Goal: Transaction & Acquisition: Purchase product/service

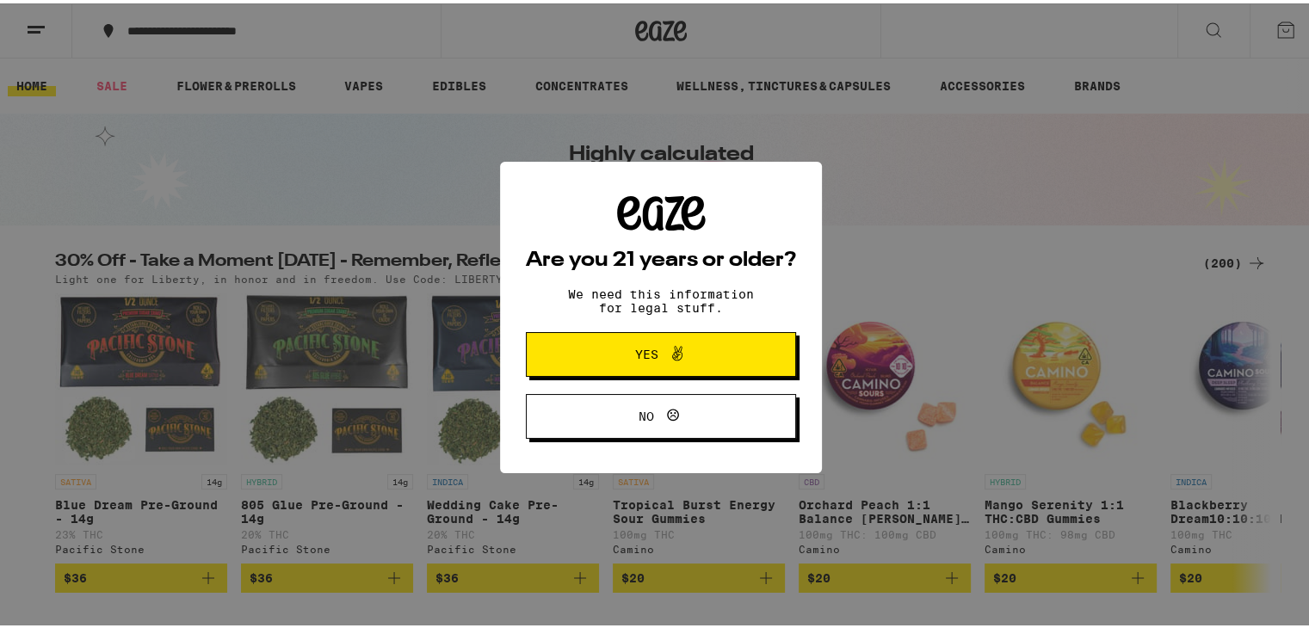
click at [680, 341] on icon at bounding box center [677, 350] width 21 height 21
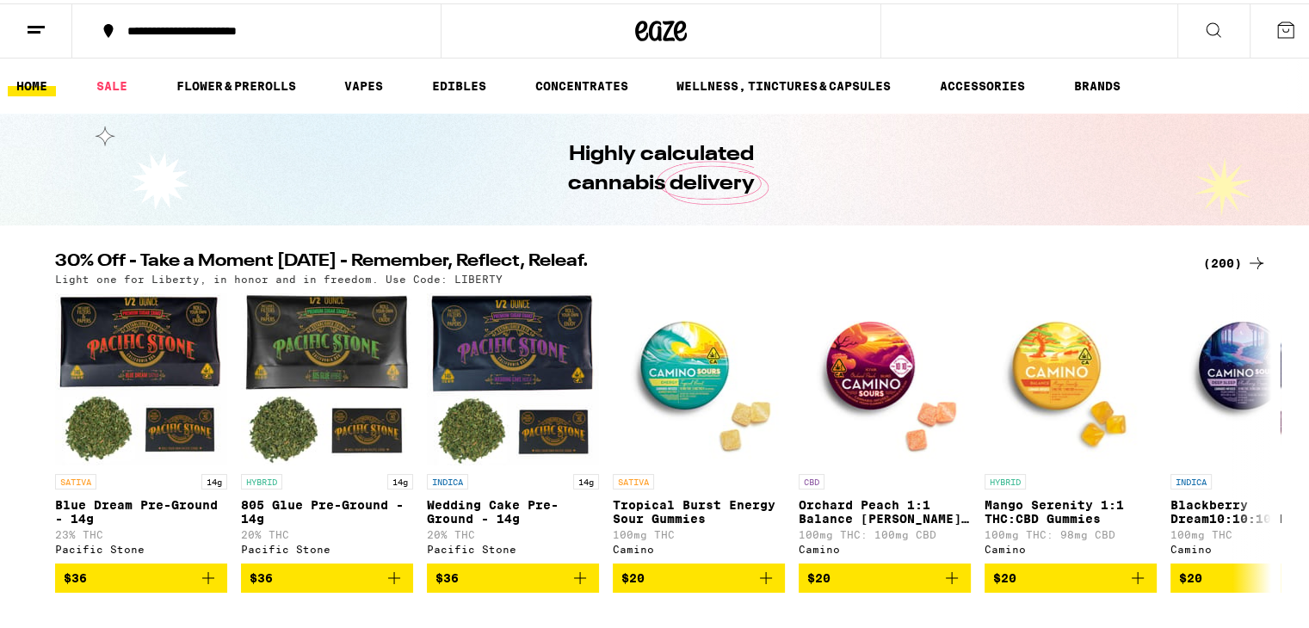
click at [176, 30] on div "**********" at bounding box center [265, 28] width 293 height 12
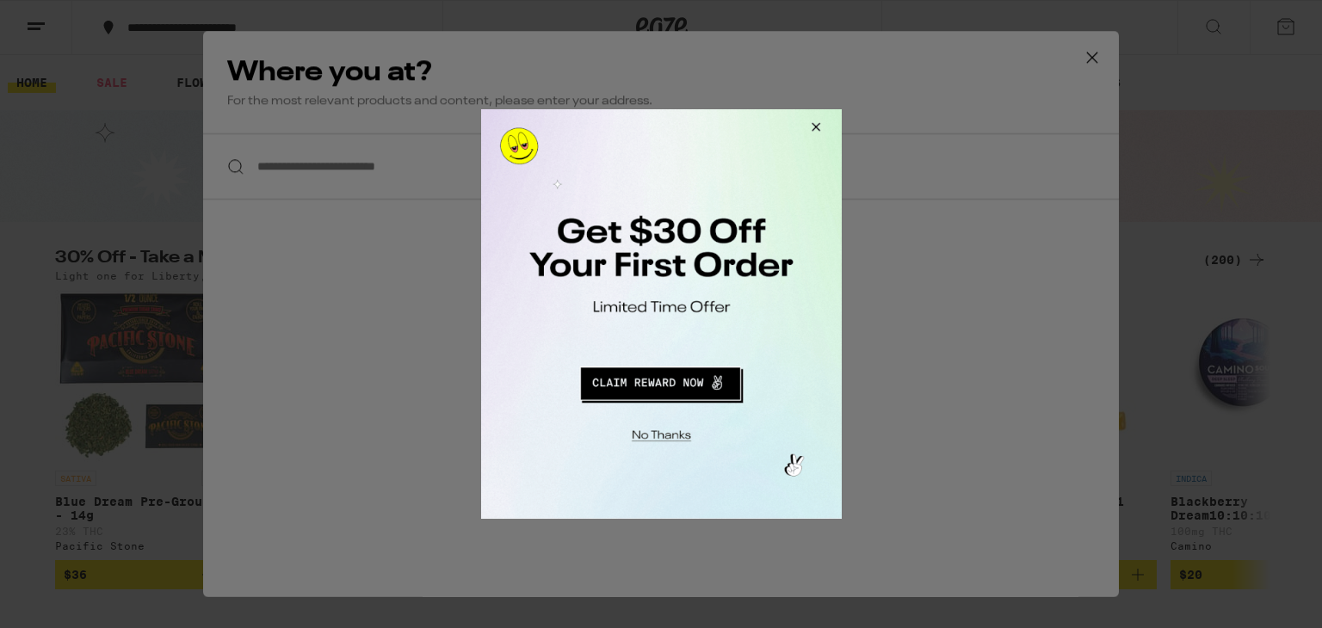
click at [648, 381] on button "Redirect to URL" at bounding box center [660, 381] width 300 height 41
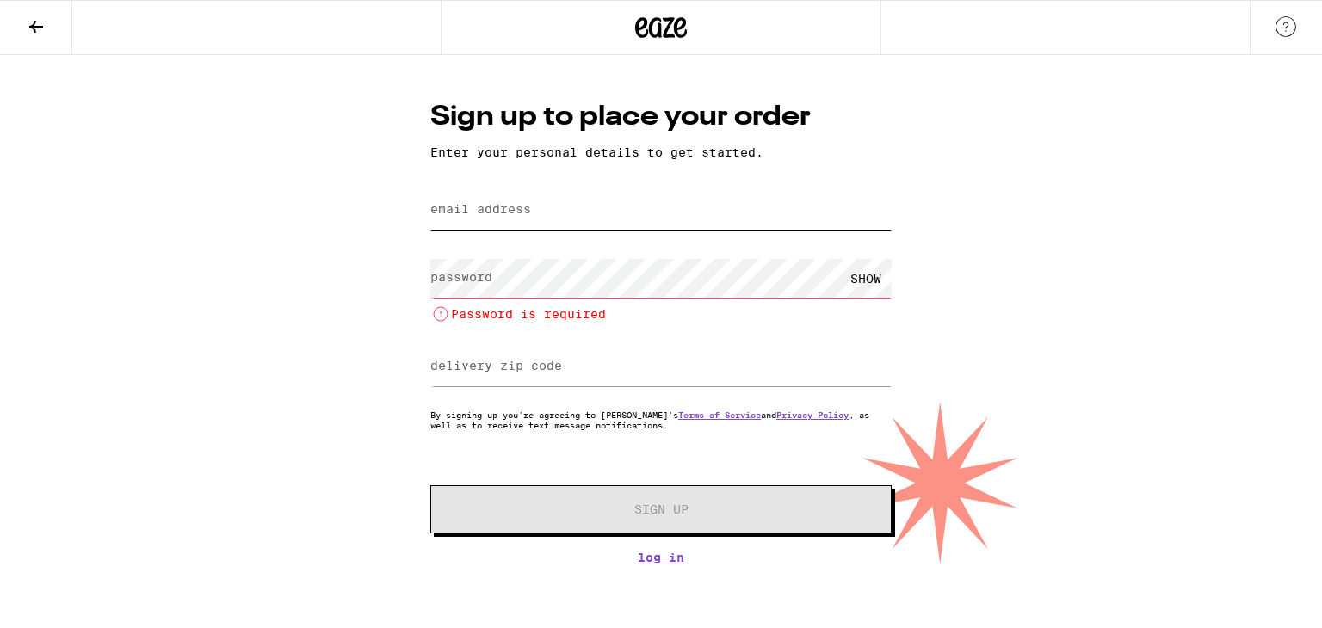
click at [602, 220] on input "email address" at bounding box center [660, 210] width 461 height 39
type input "[EMAIL_ADDRESS][DOMAIN_NAME]"
type input "72715"
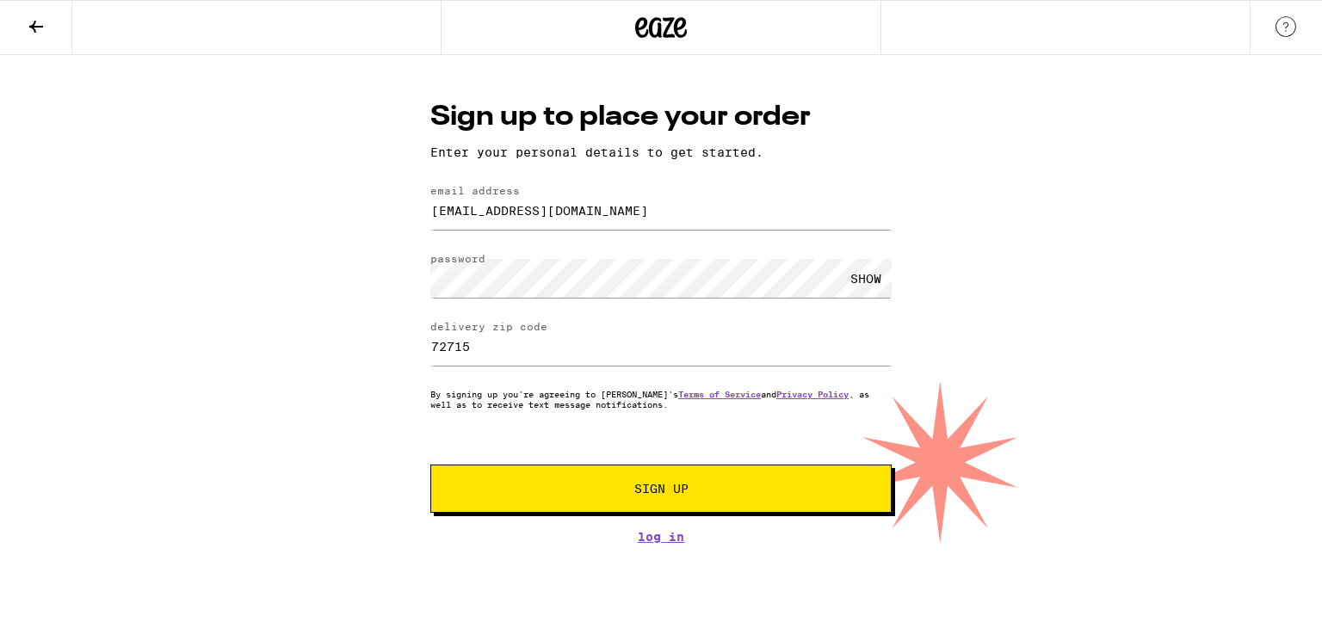
click at [695, 495] on span "Sign Up" at bounding box center [661, 489] width 343 height 12
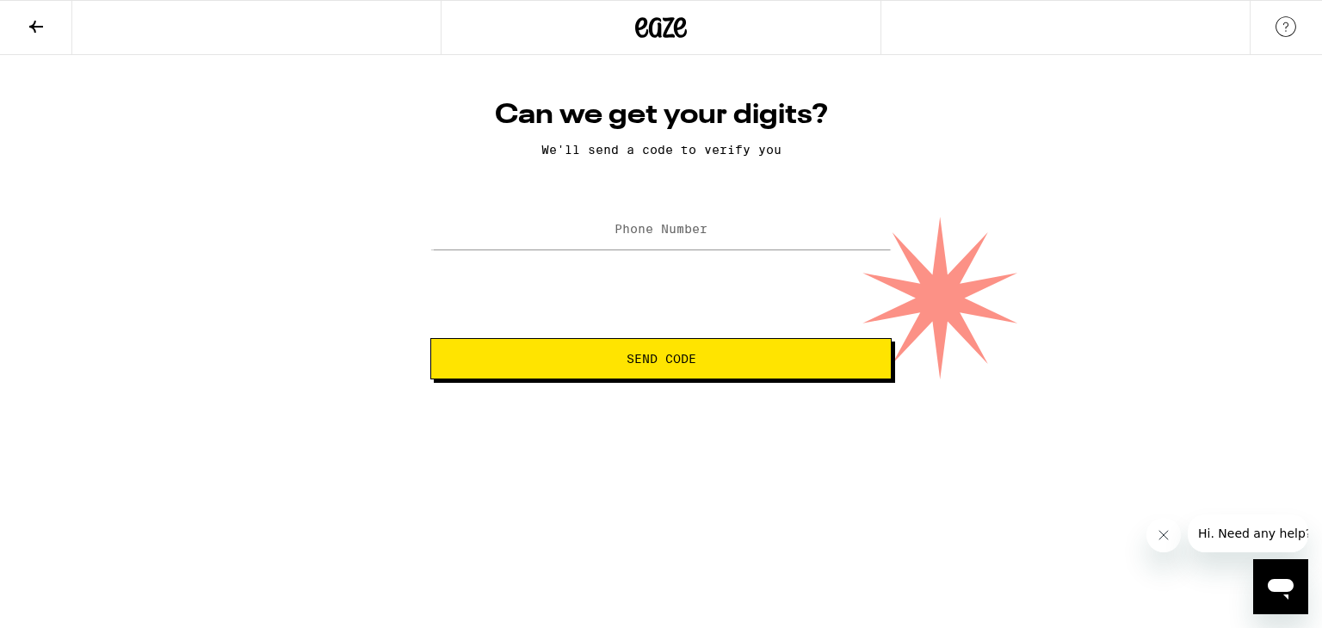
click at [662, 226] on label "Phone Number" at bounding box center [661, 229] width 93 height 14
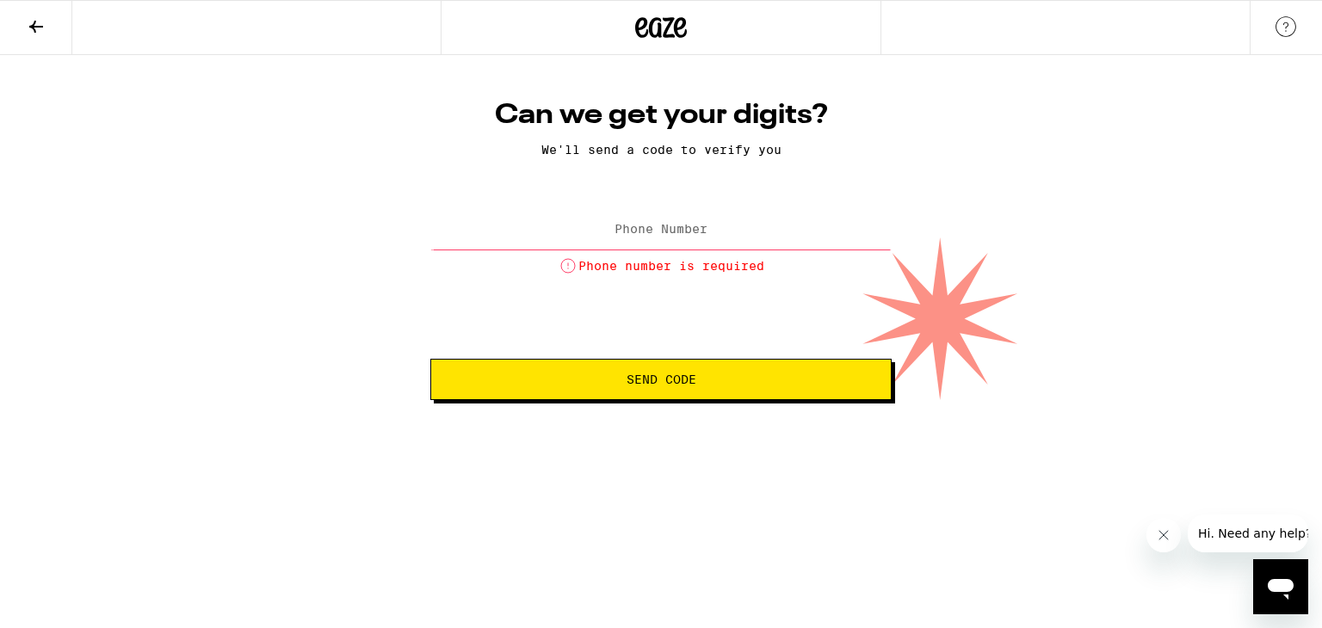
click at [674, 235] on label "Phone Number" at bounding box center [661, 229] width 93 height 14
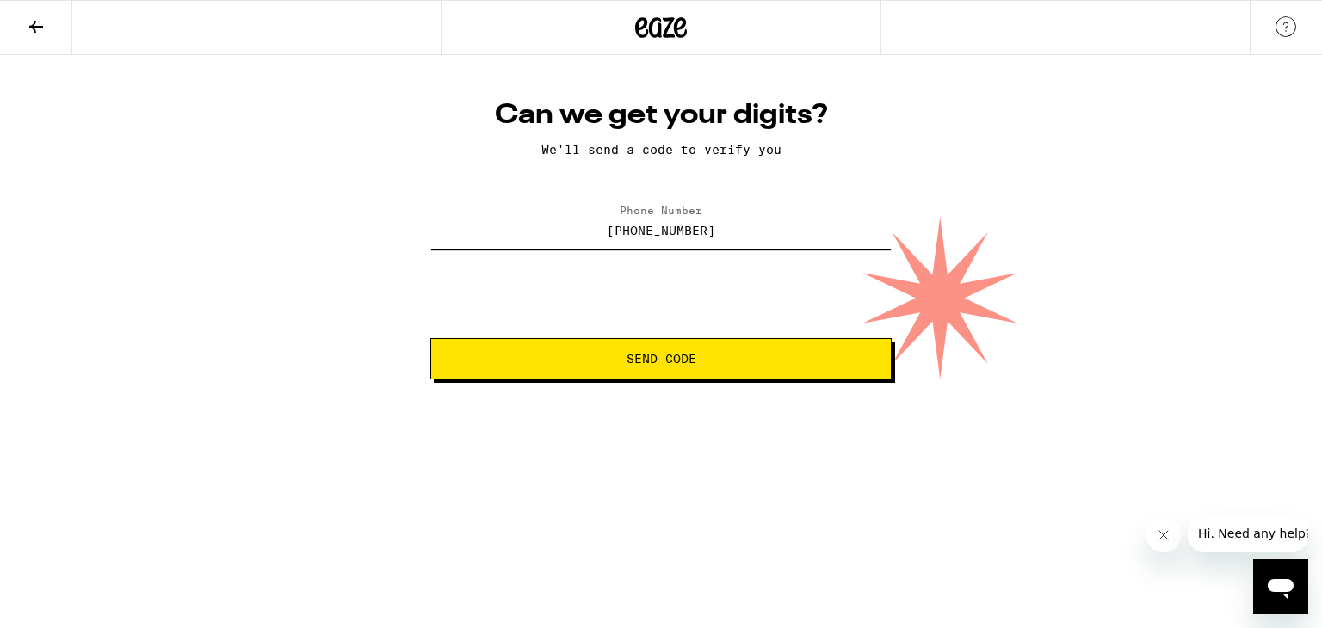
type input "(479) 531-2666"
click at [694, 369] on button "Send Code" at bounding box center [660, 358] width 461 height 41
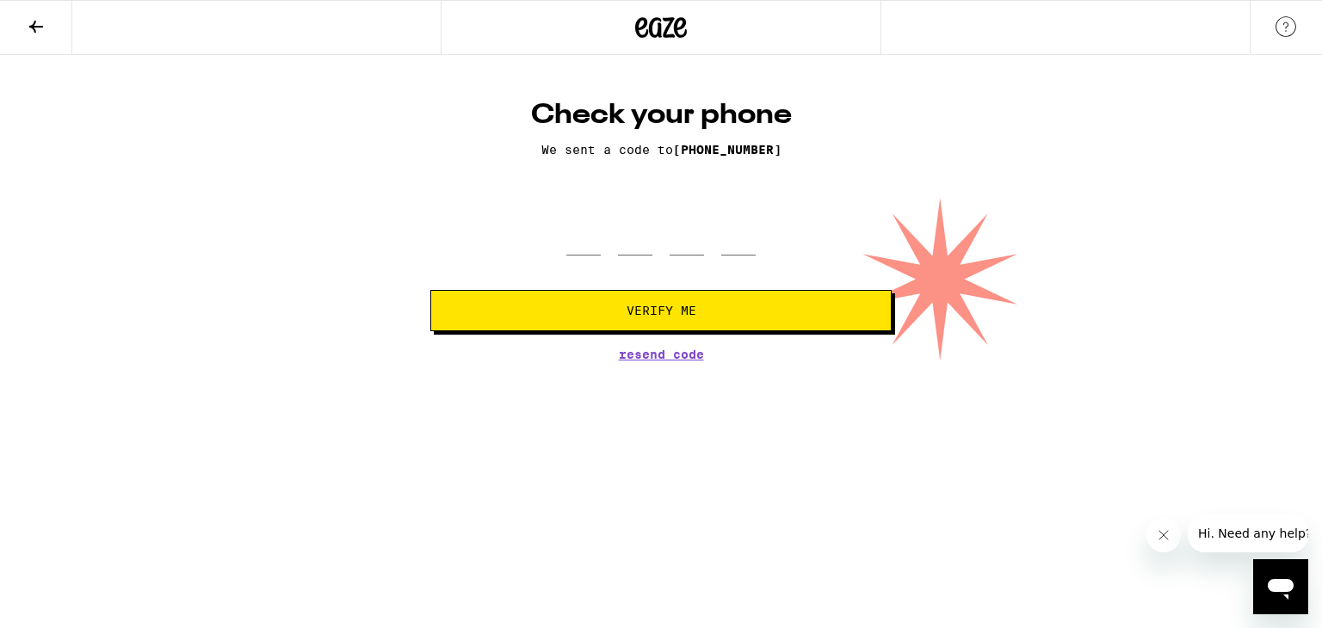
click at [654, 245] on div at bounding box center [660, 230] width 189 height 51
click at [595, 247] on input "tel" at bounding box center [583, 230] width 34 height 51
type input "5"
type input "8"
type input "4"
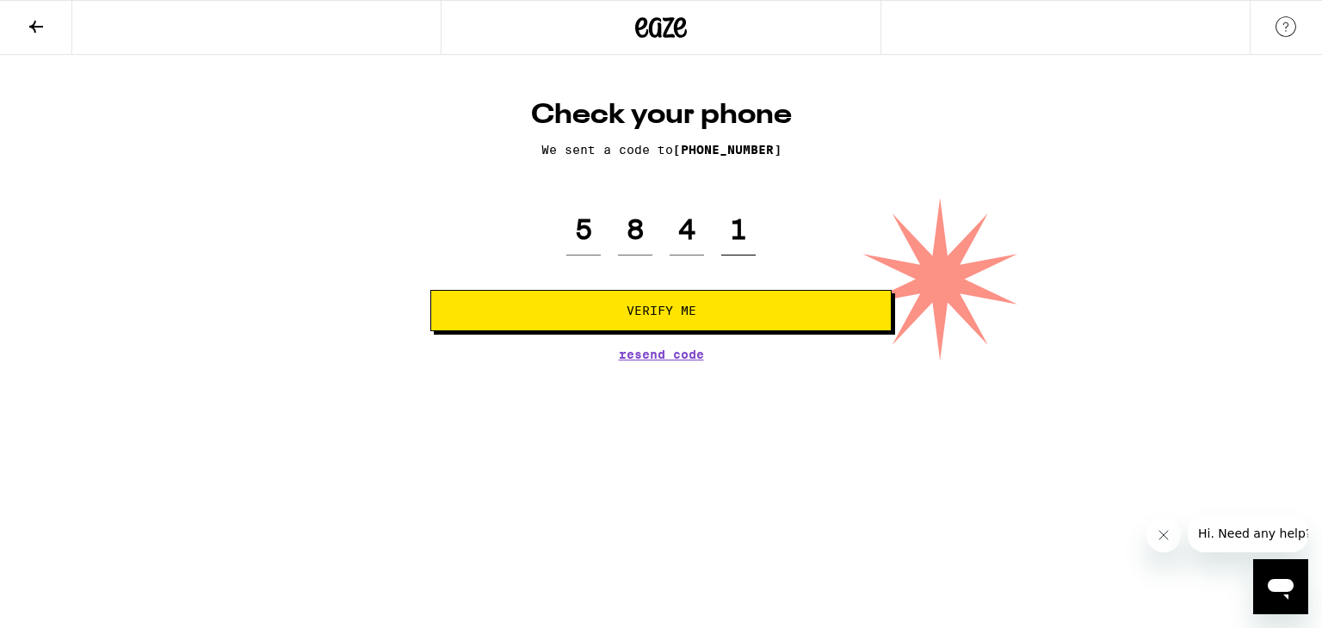
type input "1"
click at [602, 310] on span "Verify Me" at bounding box center [661, 311] width 432 height 12
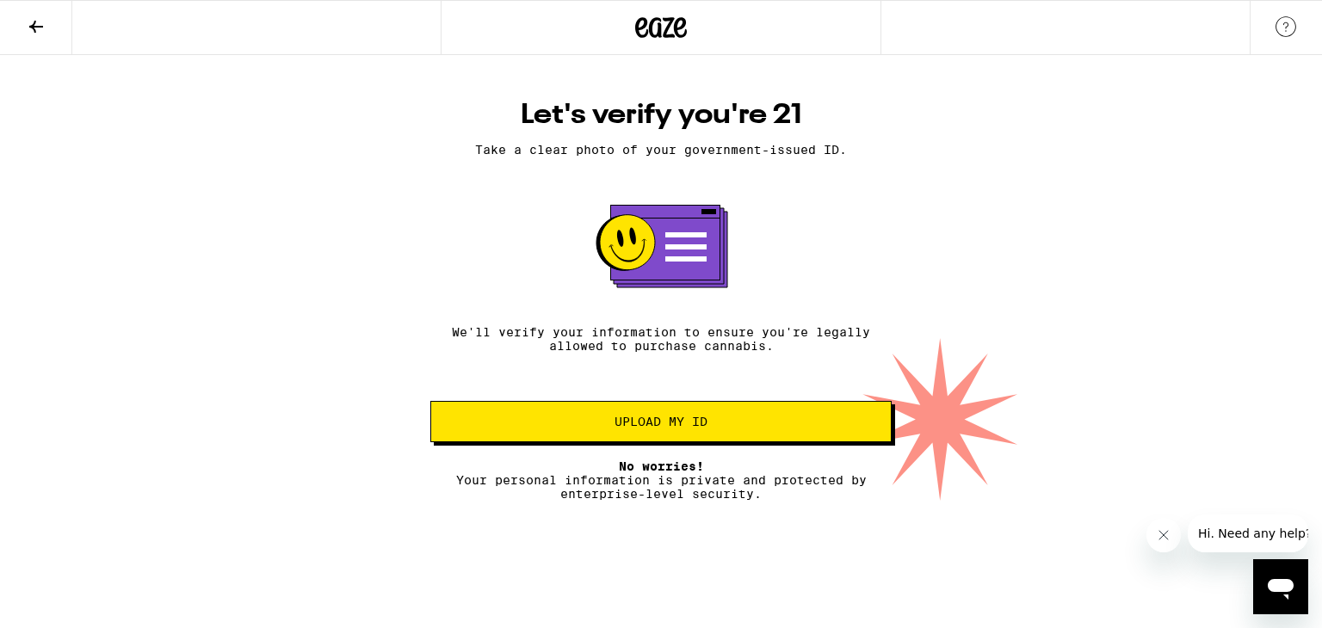
click at [28, 29] on icon at bounding box center [36, 26] width 21 height 21
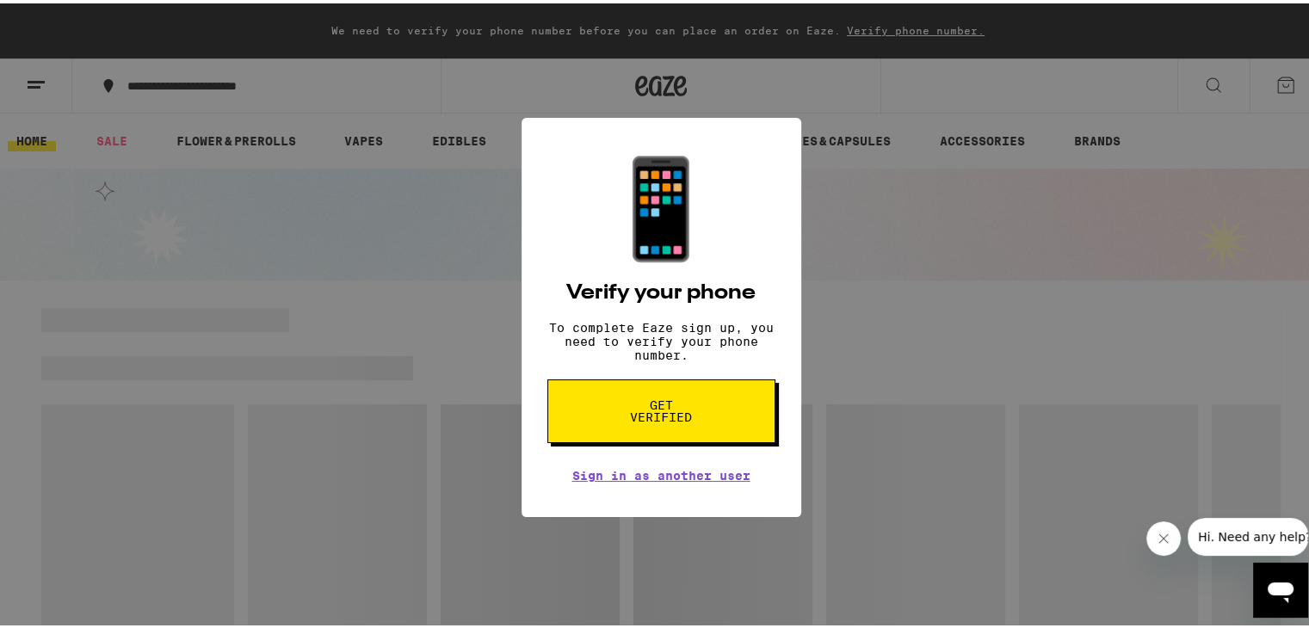
click at [396, 289] on div "📱 Verify your phone To complete Eaze sign up, you need to verify your phone num…" at bounding box center [661, 314] width 1322 height 628
click at [1159, 538] on icon "Close message from company" at bounding box center [1163, 538] width 14 height 14
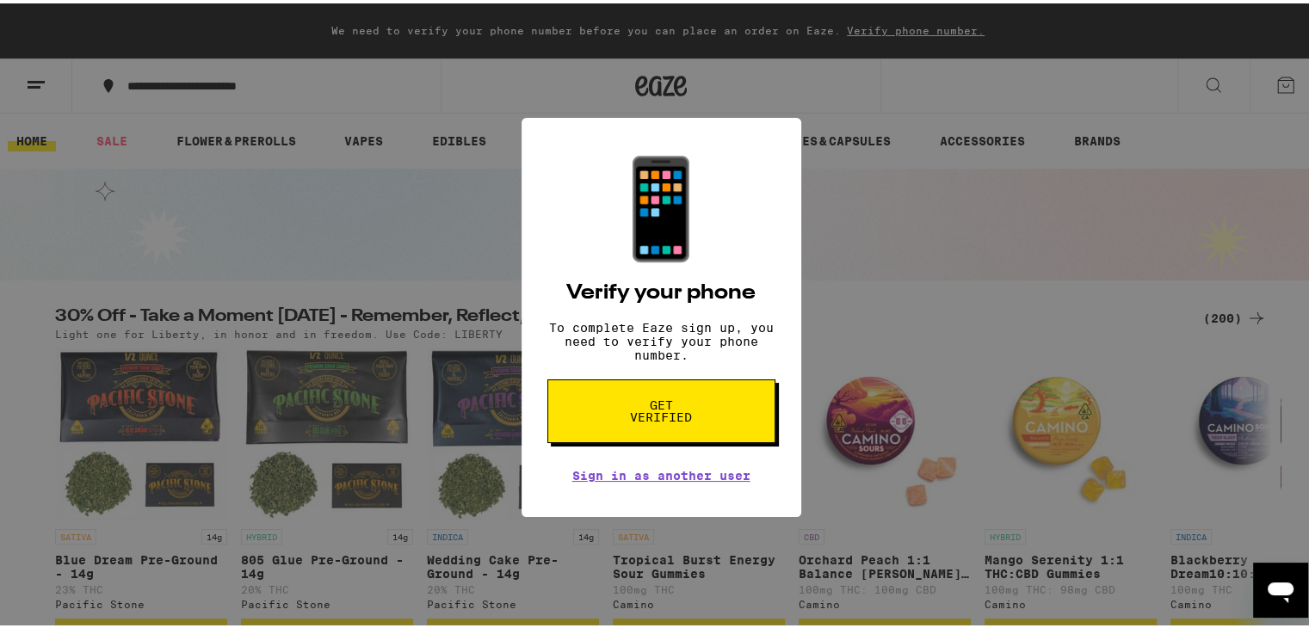
click at [831, 479] on div "📱 Verify your phone To complete Eaze sign up, you need to verify your phone num…" at bounding box center [661, 314] width 1322 height 628
click at [662, 411] on span "Get verified" at bounding box center [661, 408] width 89 height 24
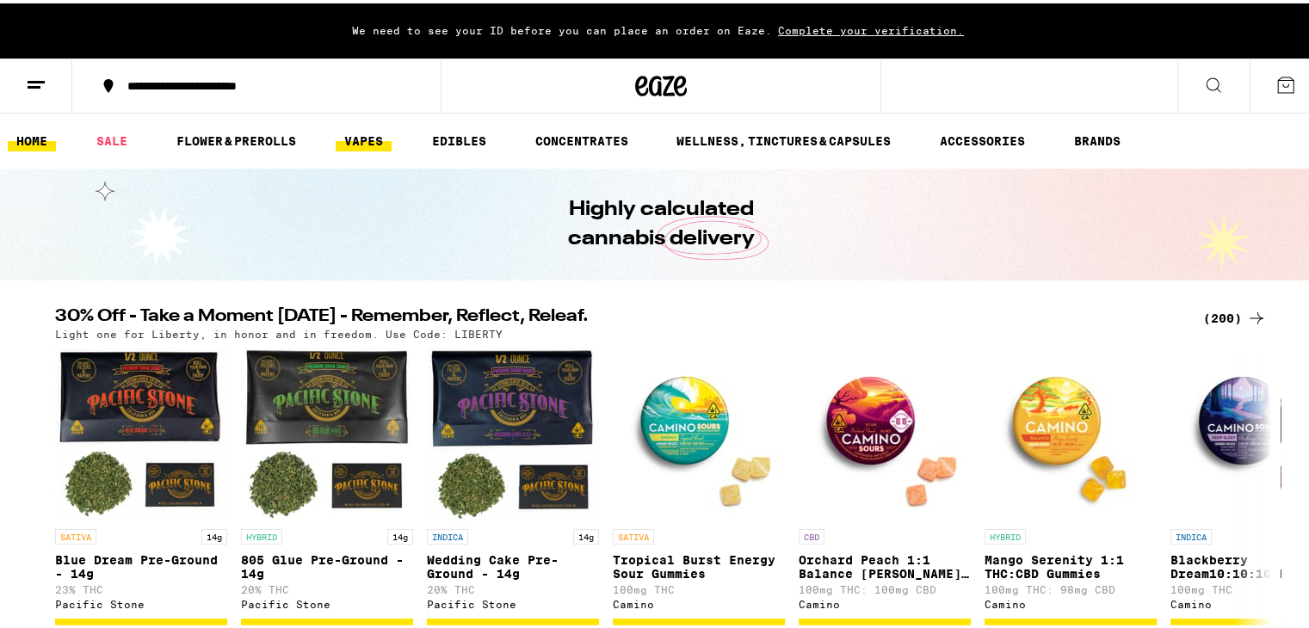
click at [360, 145] on link "VAPES" at bounding box center [364, 137] width 56 height 21
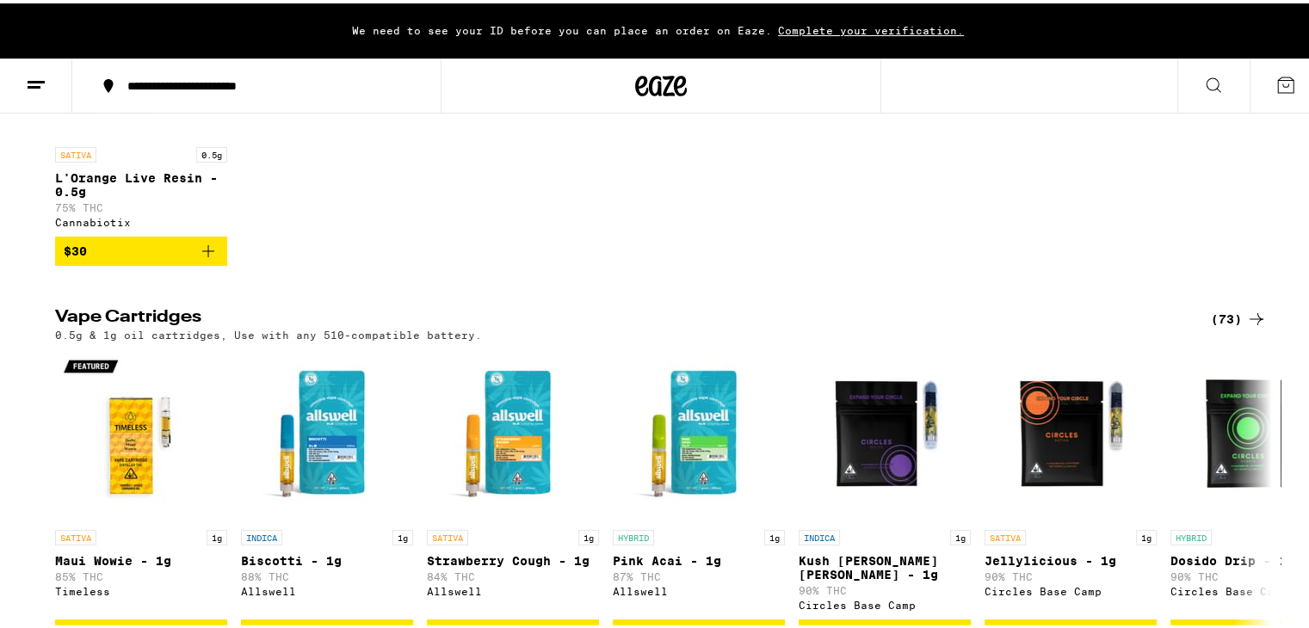
scroll to position [350, 0]
